Goal: Download file/media

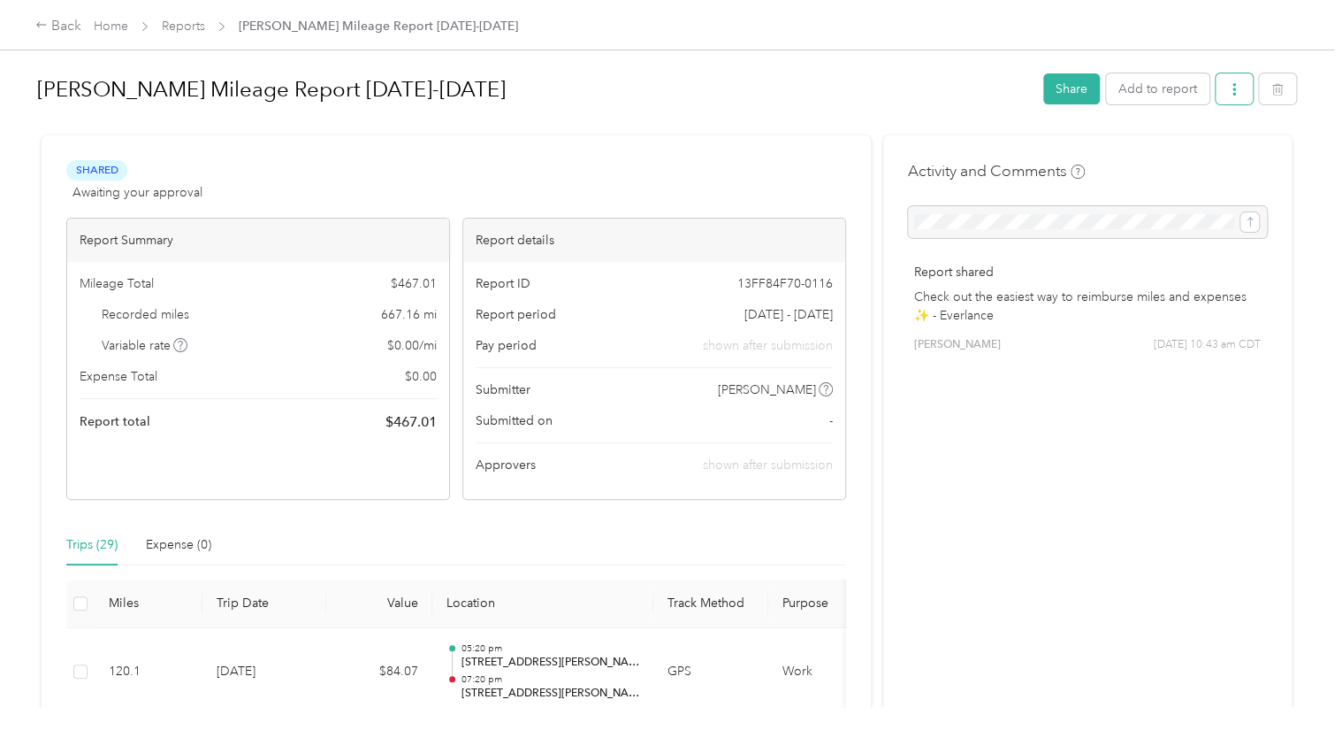
click at [1228, 95] on icon "button" at bounding box center [1234, 89] width 12 height 12
click at [1166, 158] on span "Download" at bounding box center [1180, 153] width 58 height 19
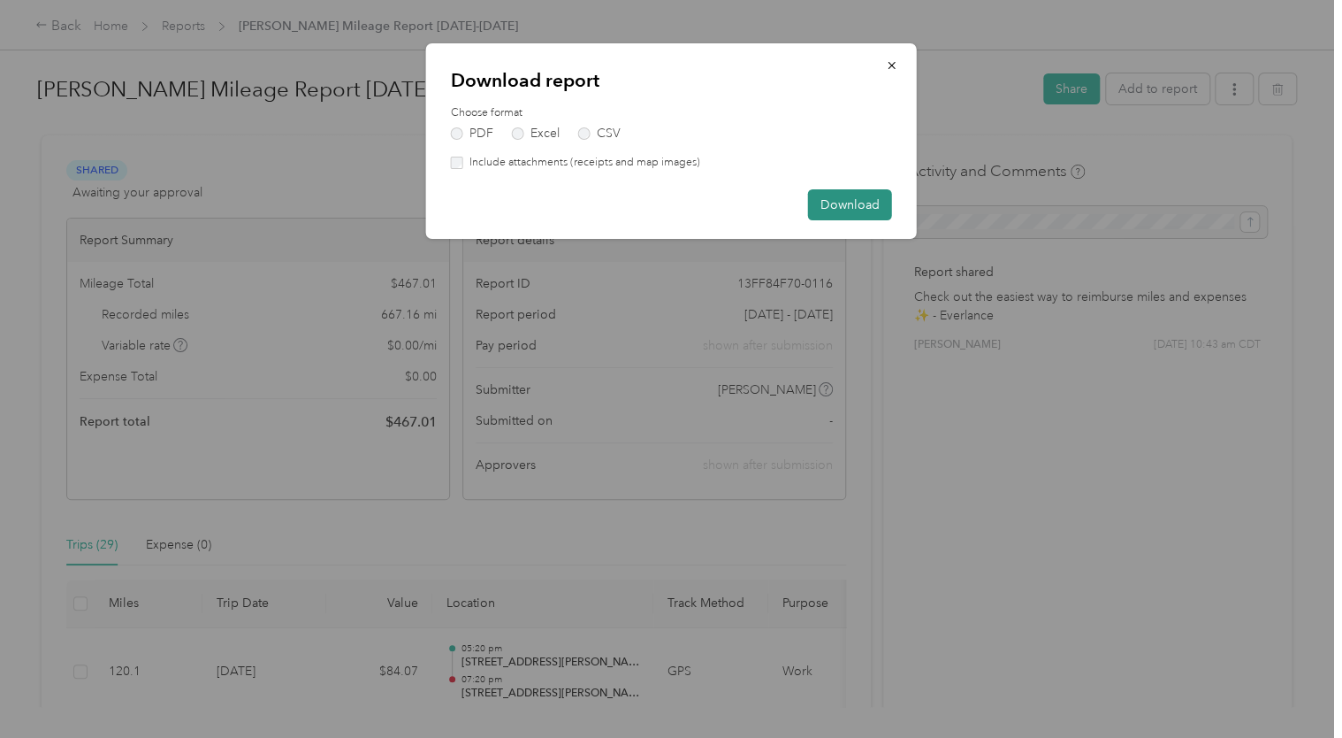
click at [860, 200] on button "Download" at bounding box center [850, 204] width 84 height 31
